Goal: Find contact information: Find contact information

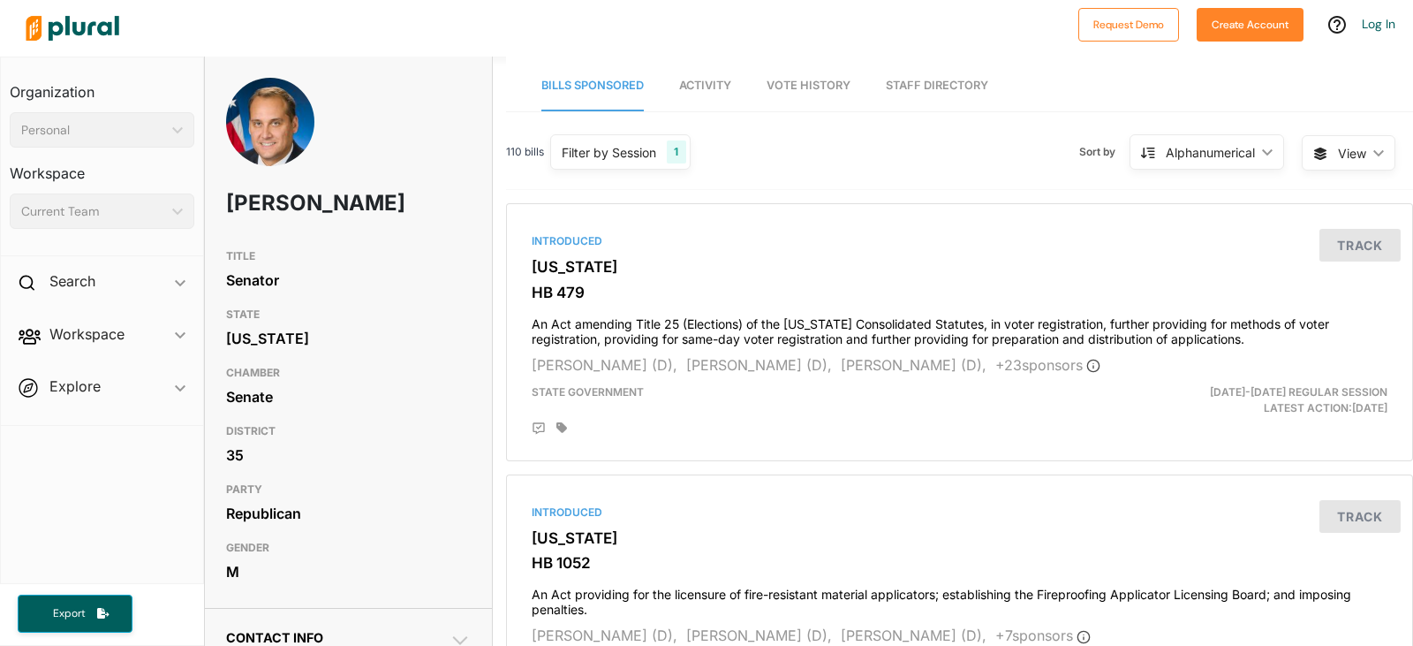
click at [351, 192] on h1 "[PERSON_NAME]" at bounding box center [299, 203] width 147 height 53
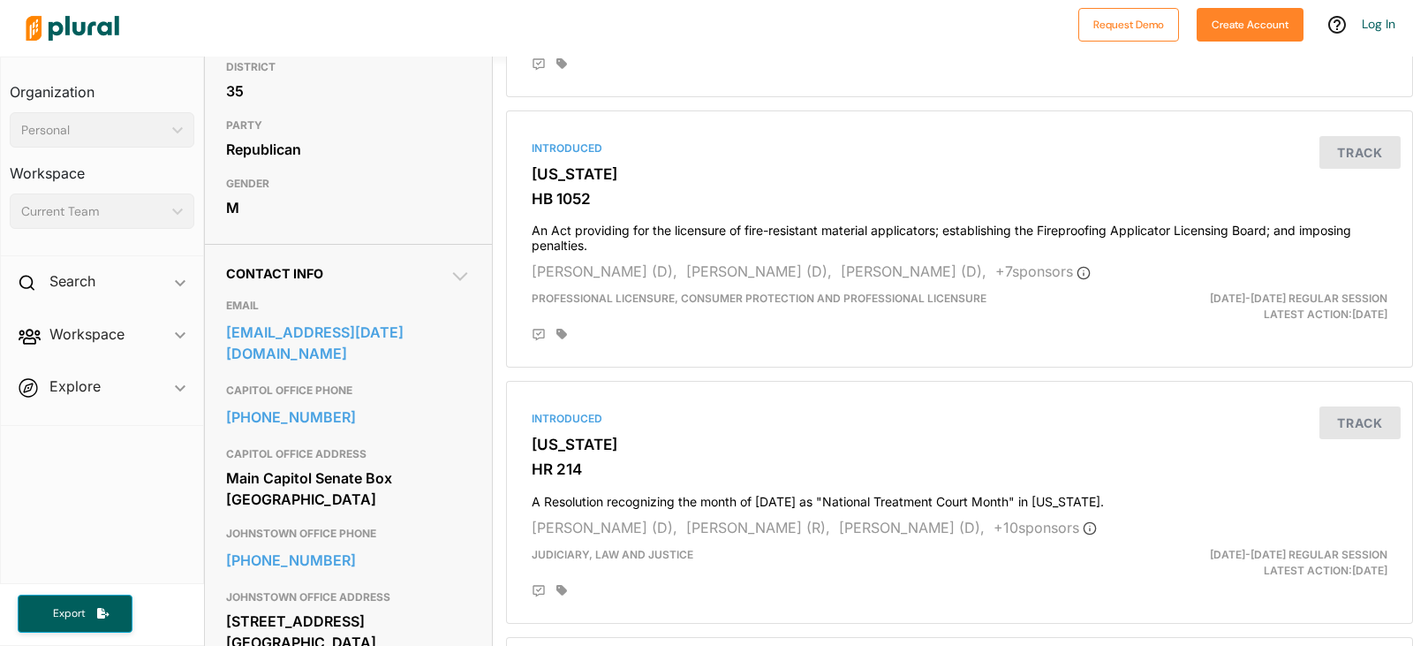
scroll to position [467, 0]
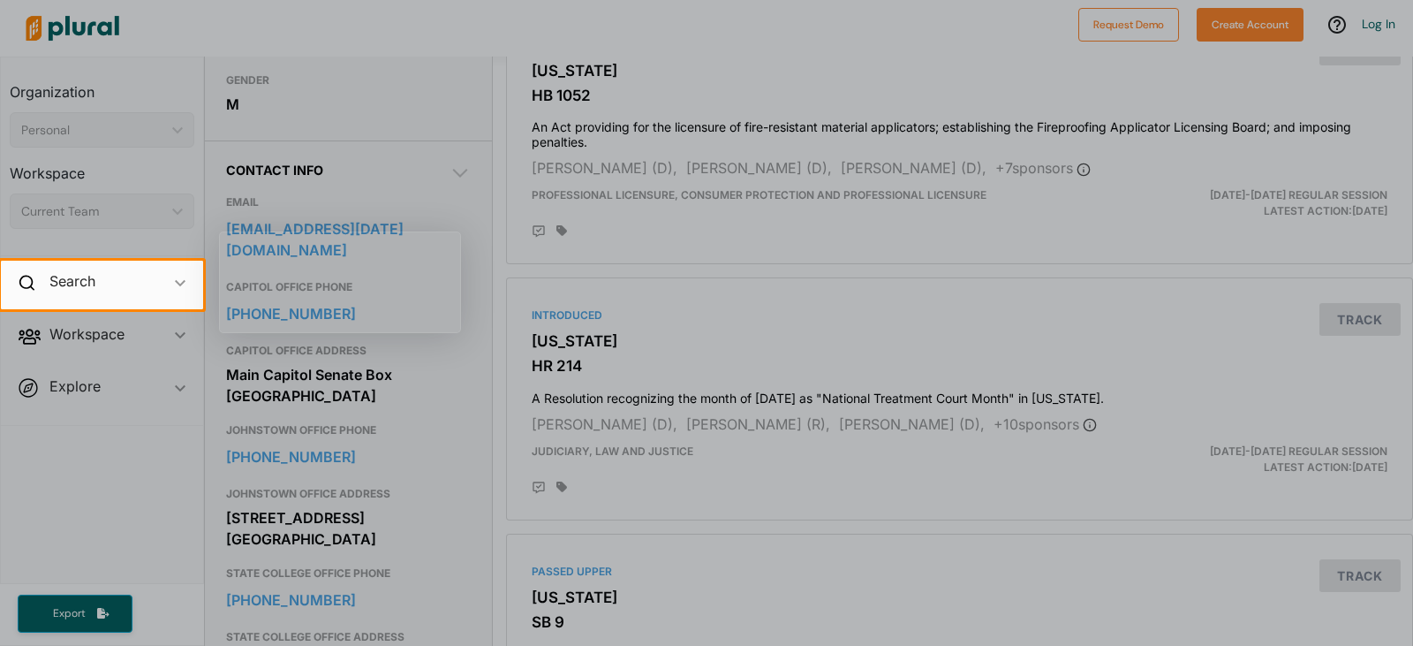
click at [1412, 144] on div at bounding box center [706, 130] width 1413 height 261
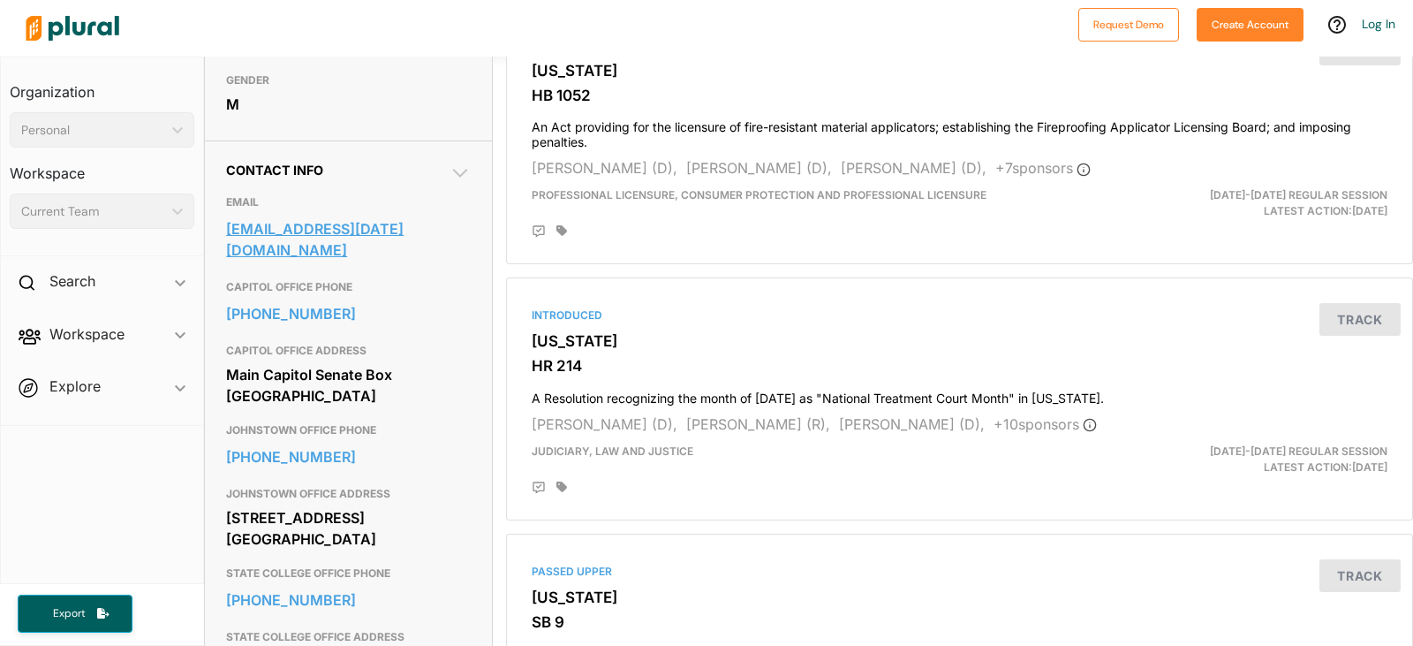
drag, startPoint x: 465, startPoint y: 274, endPoint x: 431, endPoint y: 249, distance: 41.7
click at [431, 249] on link "[EMAIL_ADDRESS][DATE][DOMAIN_NAME]" at bounding box center [348, 239] width 245 height 48
click at [338, 117] on div "M" at bounding box center [348, 104] width 245 height 26
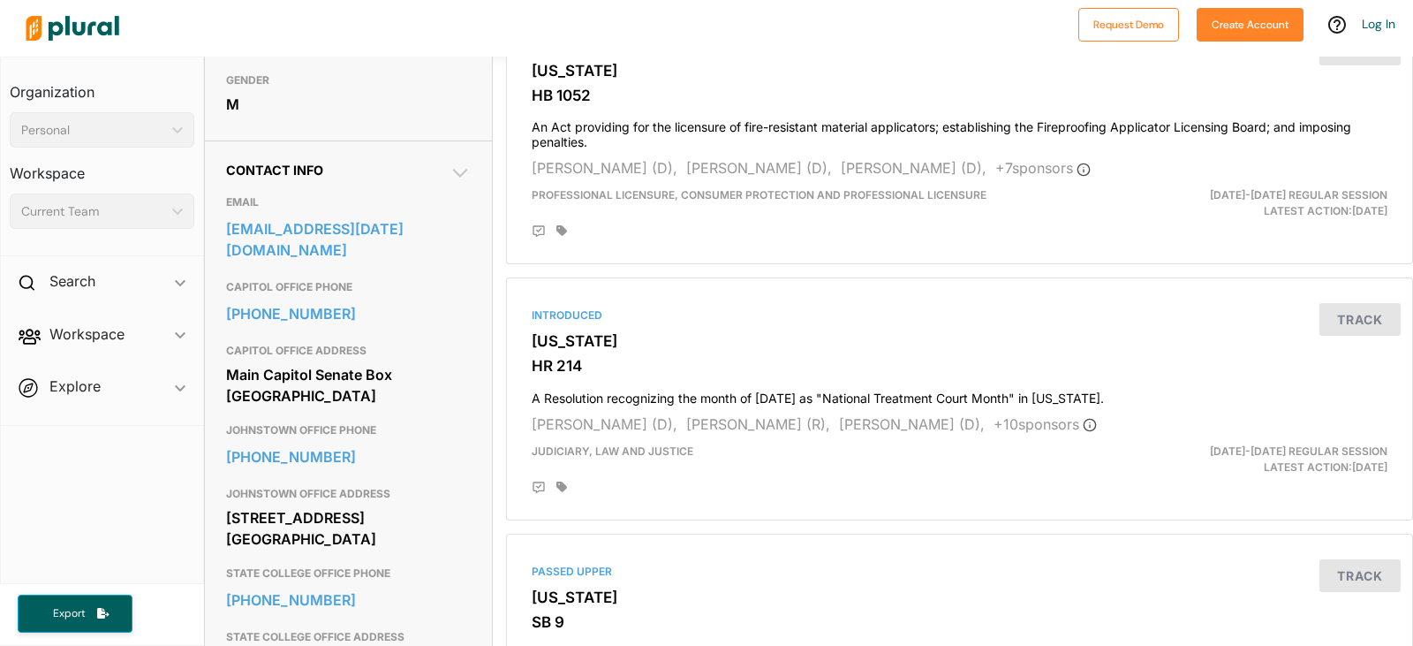
click at [338, 117] on div "M" at bounding box center [348, 104] width 245 height 26
click at [336, 258] on link "[EMAIL_ADDRESS][DATE][DOMAIN_NAME]" at bounding box center [348, 239] width 245 height 48
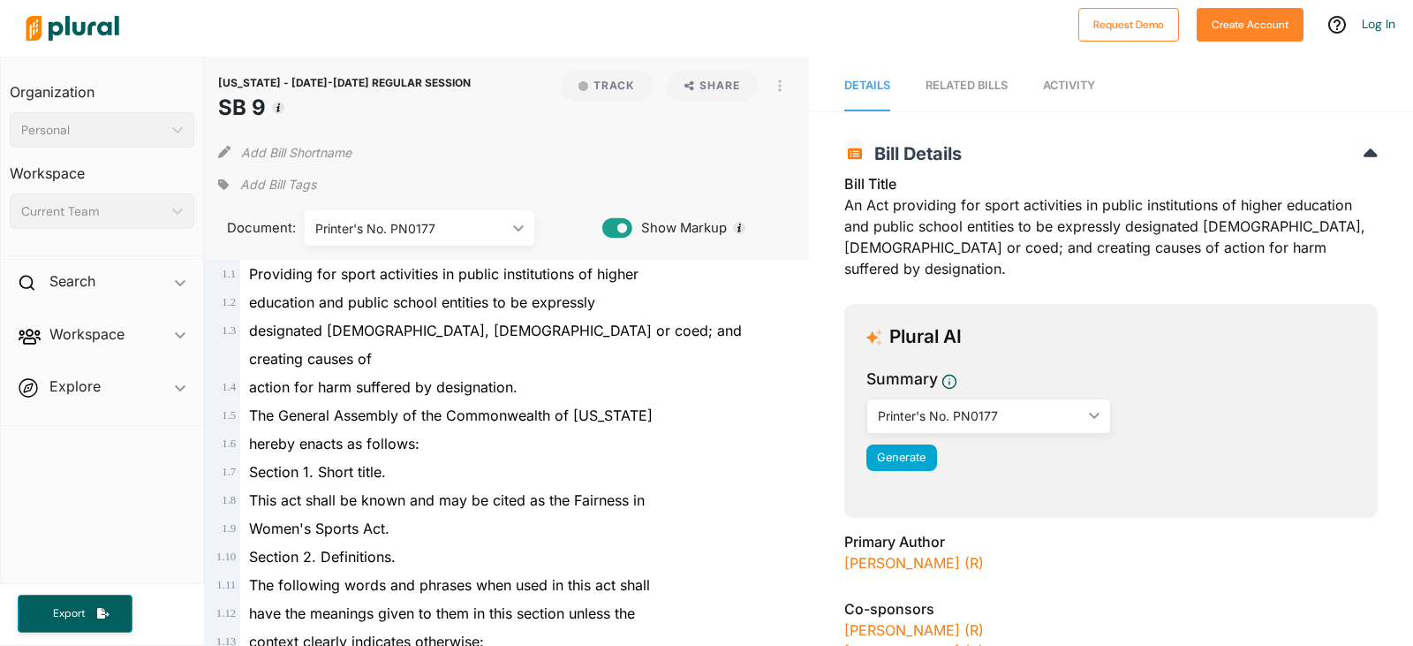
click at [656, 599] on div "have the meanings given to them in this section unless the" at bounding box center [514, 613] width 548 height 28
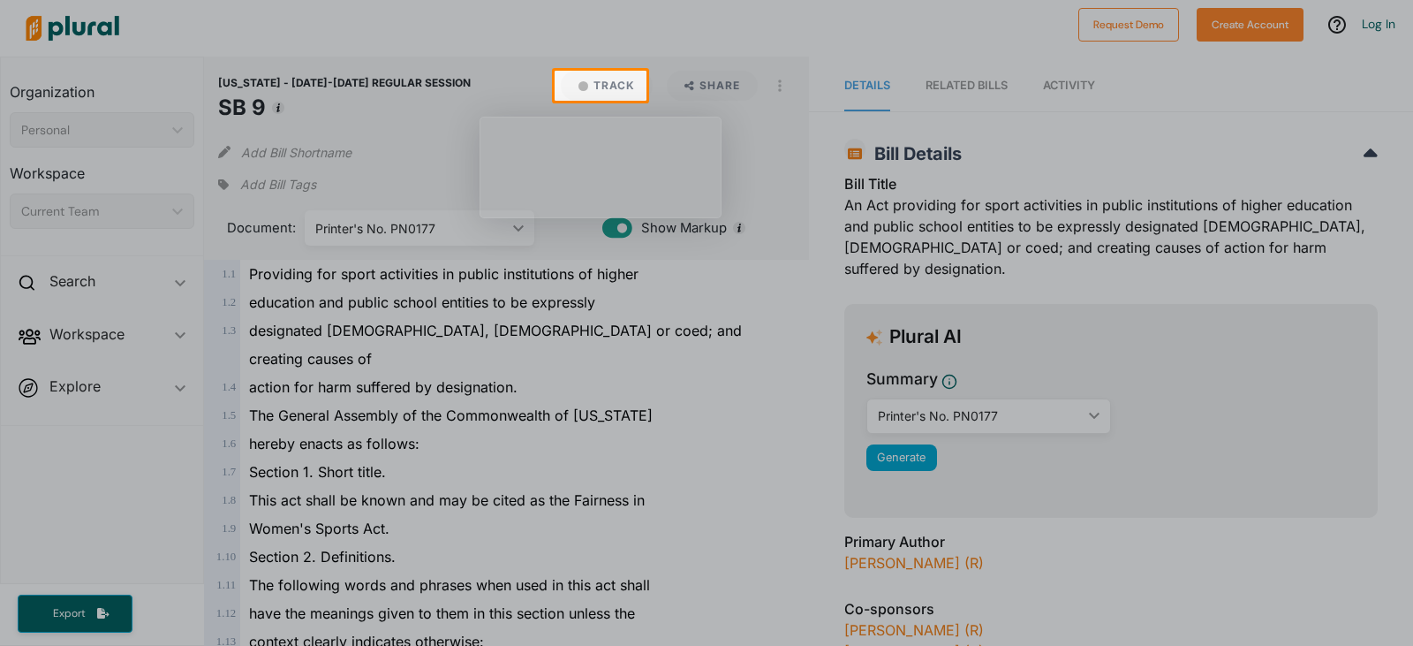
click at [0, 19] on div at bounding box center [706, 35] width 1413 height 71
click at [29, 40] on div at bounding box center [706, 35] width 1413 height 71
